Goal: Task Accomplishment & Management: Manage account settings

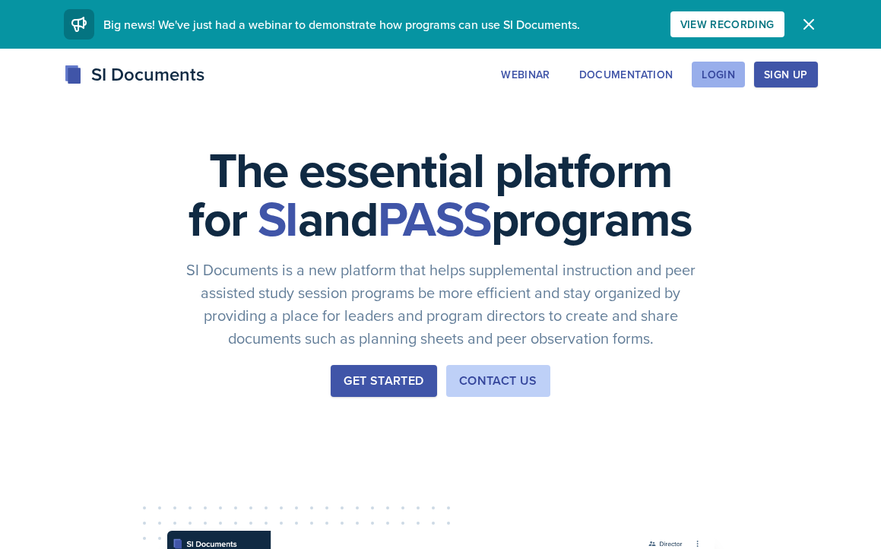
click at [721, 72] on div "Login" at bounding box center [718, 74] width 33 height 12
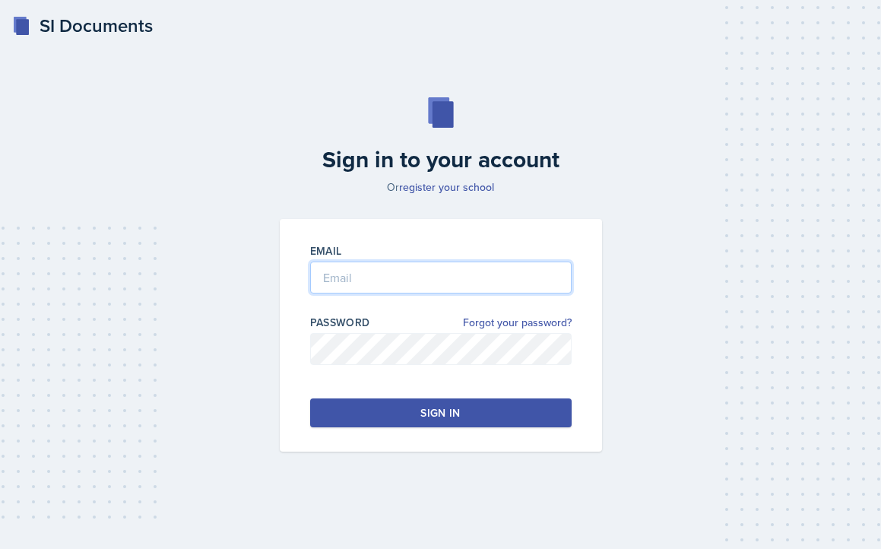
click at [341, 275] on input "email" at bounding box center [440, 277] width 261 height 32
type input "[EMAIL_ADDRESS][DOMAIN_NAME]"
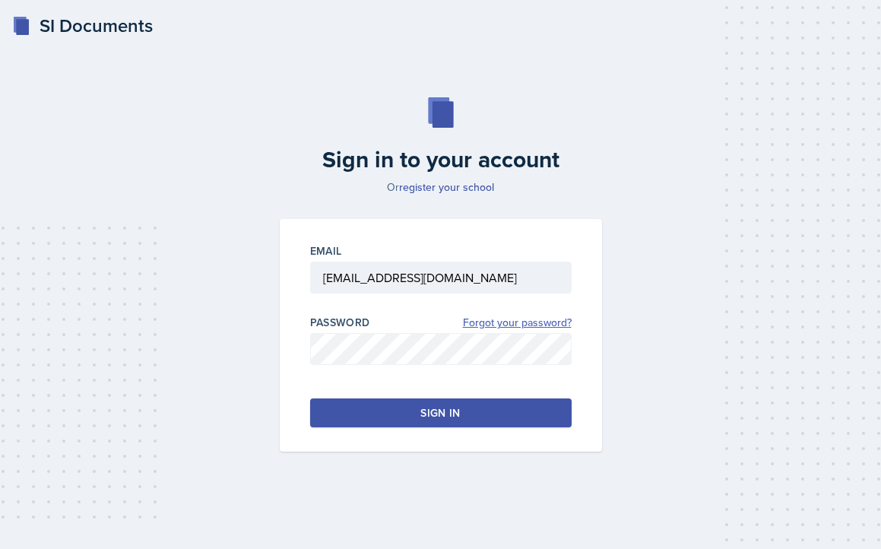
click at [495, 319] on link "Forgot your password?" at bounding box center [517, 323] width 109 height 16
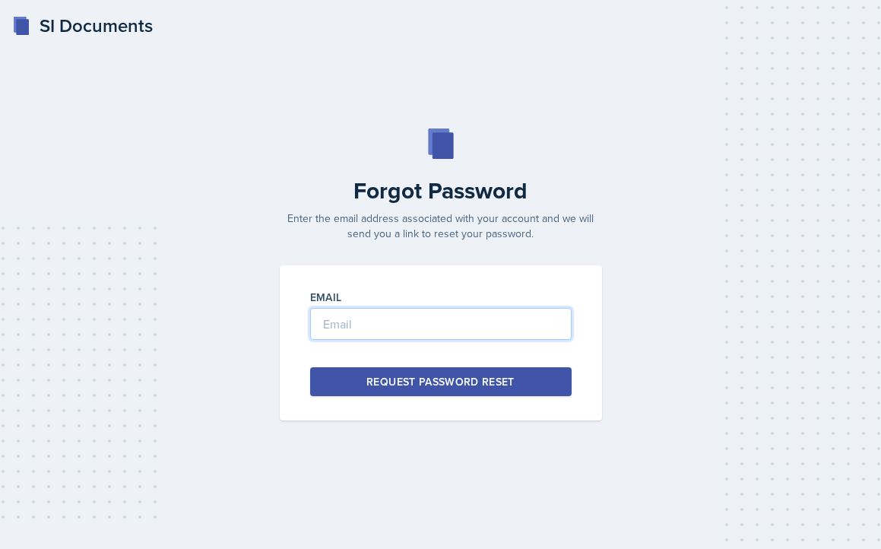
click at [461, 323] on input "email" at bounding box center [440, 324] width 261 height 32
type input "[EMAIL_ADDRESS][DOMAIN_NAME]"
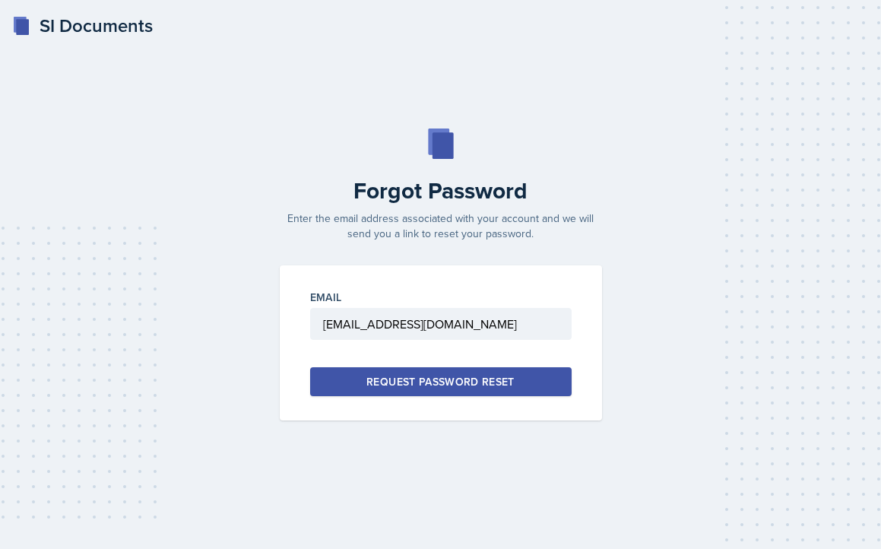
click at [460, 374] on div "Request Password Reset" at bounding box center [440, 381] width 148 height 15
